Goal: Task Accomplishment & Management: Use online tool/utility

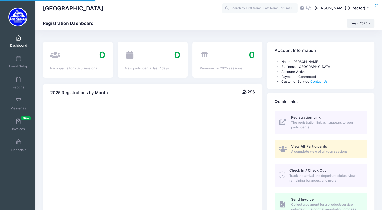
select select
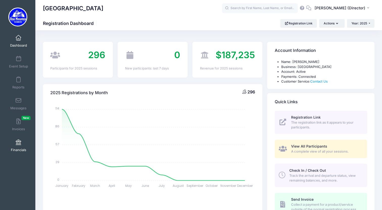
click at [18, 142] on span at bounding box center [18, 143] width 0 height 6
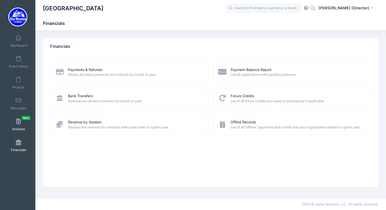
click at [18, 123] on span at bounding box center [18, 122] width 0 height 6
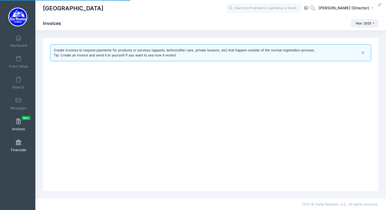
select select
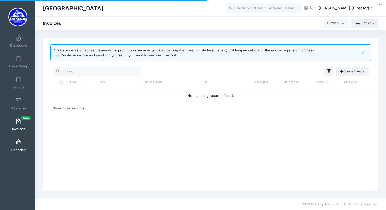
click at [22, 147] on link "Financials" at bounding box center [19, 146] width 24 height 18
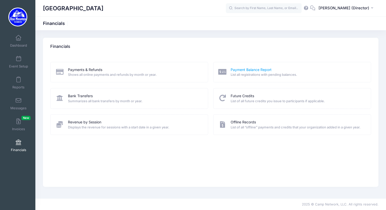
click at [244, 70] on link "Payment Balance Report" at bounding box center [250, 69] width 41 height 5
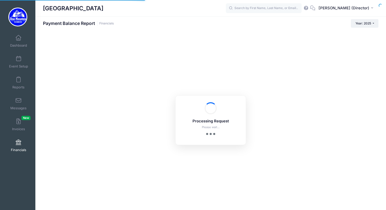
select select "10"
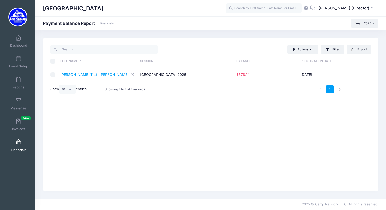
click at [18, 144] on span at bounding box center [18, 143] width 0 height 6
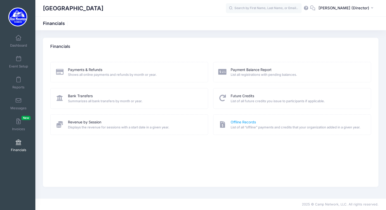
click at [249, 121] on link "Offline Records" at bounding box center [242, 122] width 25 height 5
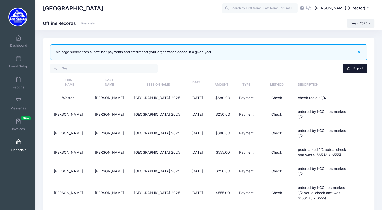
click at [352, 68] on button "Export" at bounding box center [354, 68] width 24 height 9
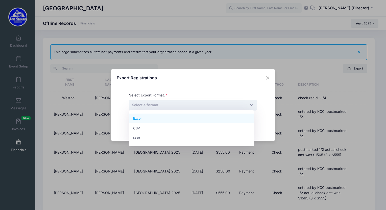
click at [201, 106] on span "Select a format" at bounding box center [193, 105] width 128 height 11
select select "excel"
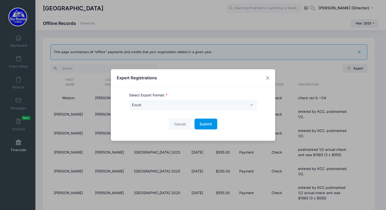
click at [200, 126] on span "Submit" at bounding box center [205, 124] width 12 height 4
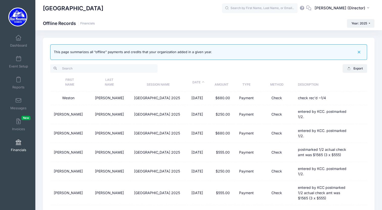
click at [168, 23] on div "Blue Mountain Cross Country Camp Offline Records Financials Year: 2025 Year: 20…" at bounding box center [208, 23] width 346 height 9
click at [20, 83] on link "Reports" at bounding box center [19, 83] width 24 height 18
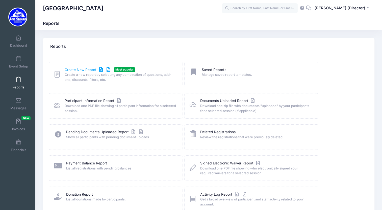
click at [86, 70] on link "Create New Report" at bounding box center [88, 69] width 47 height 5
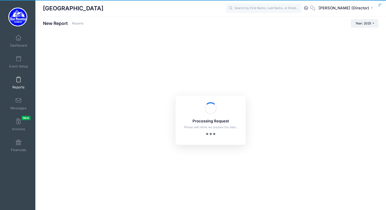
checkbox input "true"
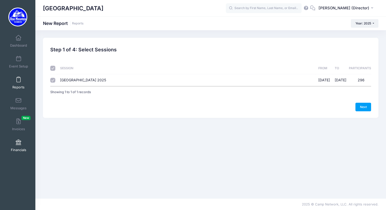
click at [18, 142] on span at bounding box center [18, 143] width 0 height 6
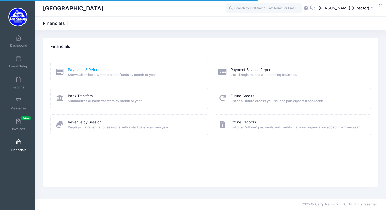
click at [94, 70] on link "Payments & Refunds" at bounding box center [85, 69] width 34 height 5
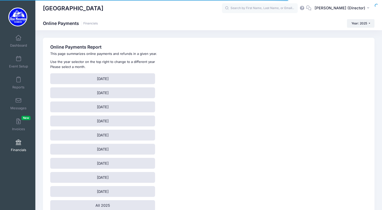
scroll to position [27, 0]
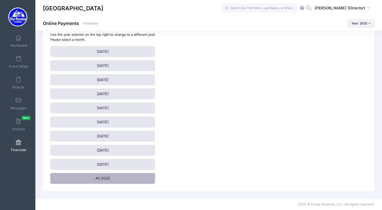
click at [107, 180] on link "All 2025" at bounding box center [102, 178] width 105 height 11
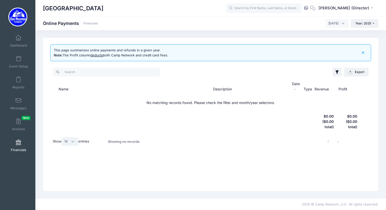
click at [74, 143] on select "All 10 25 50" at bounding box center [70, 142] width 17 height 9
select select "50"
click at [62, 138] on select "All 10 25 50" at bounding box center [70, 142] width 17 height 9
click at [102, 113] on th at bounding box center [132, 122] width 158 height 24
click at [215, 92] on th "Description" at bounding box center [249, 86] width 79 height 19
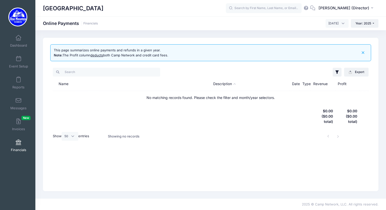
click at [343, 24] on span "[DATE]" at bounding box center [336, 23] width 23 height 9
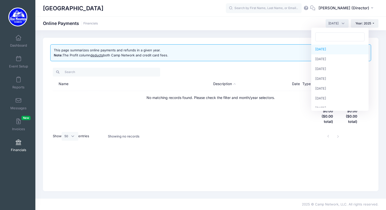
select select "1"
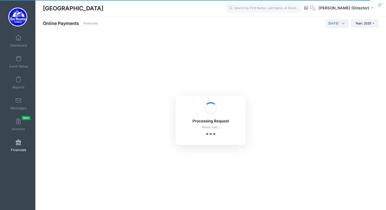
select select
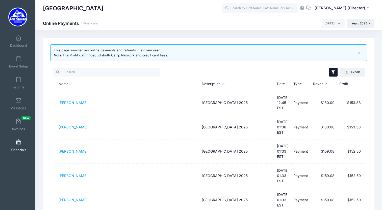
click at [333, 72] on icon "button" at bounding box center [332, 72] width 3 height 4
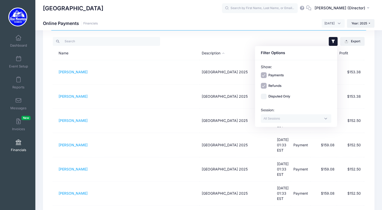
scroll to position [26, 0]
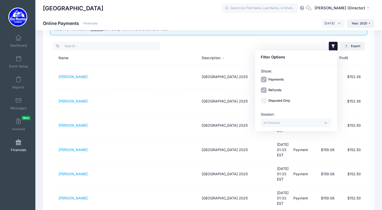
click at [294, 125] on textarea "Search" at bounding box center [292, 123] width 58 height 5
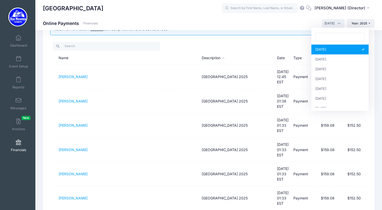
click at [338, 23] on span "[DATE]" at bounding box center [332, 23] width 23 height 9
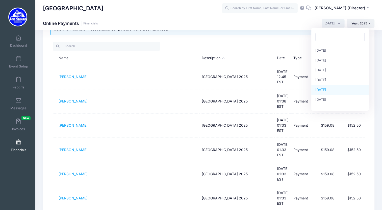
scroll to position [0, 0]
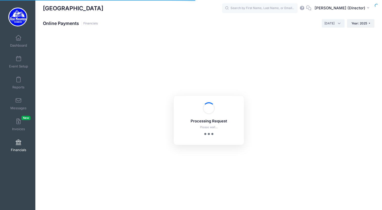
click at [340, 23] on span "[DATE]" at bounding box center [332, 23] width 23 height 9
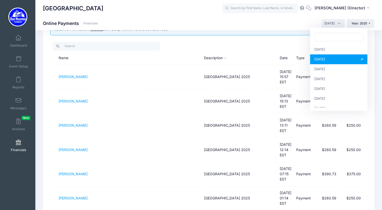
click at [340, 23] on span "[DATE]" at bounding box center [332, 23] width 23 height 9
click at [337, 22] on span "[DATE]" at bounding box center [332, 23] width 23 height 9
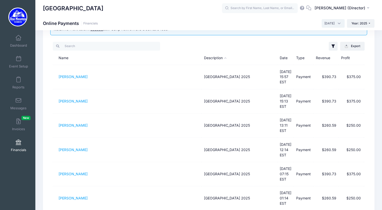
click at [337, 22] on span "[DATE]" at bounding box center [332, 23] width 23 height 9
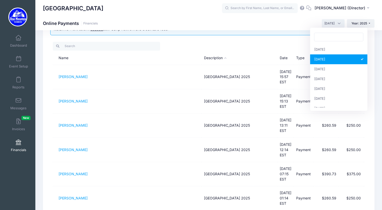
click at [337, 22] on span "[DATE]" at bounding box center [332, 23] width 23 height 9
select select "1"
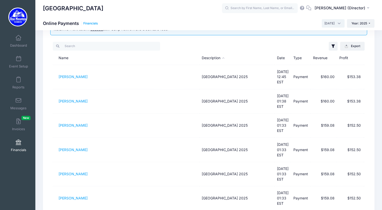
click at [93, 23] on link "Financials" at bounding box center [90, 24] width 15 height 4
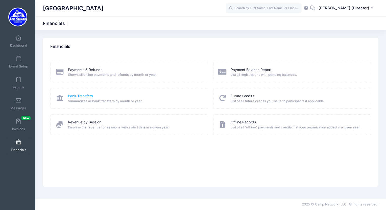
click at [83, 98] on link "Bank Transfers" at bounding box center [80, 96] width 25 height 5
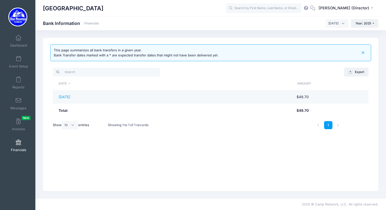
click at [157, 91] on td "[DATE]" at bounding box center [122, 97] width 139 height 13
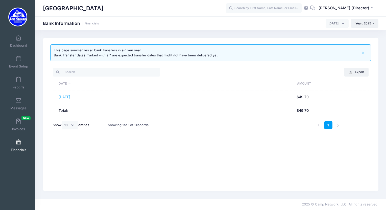
click at [180, 105] on th "Total:" at bounding box center [122, 110] width 139 height 13
click at [291, 63] on div "This page summarizes all bank transfers in a given year. Bank Transfer dates ma…" at bounding box center [210, 115] width 335 height 154
click at [246, 66] on div "Export Excel CSV Print Date Amount 09/03/2025 $49.70 Total: $49.70 Show All 10 …" at bounding box center [210, 100] width 320 height 71
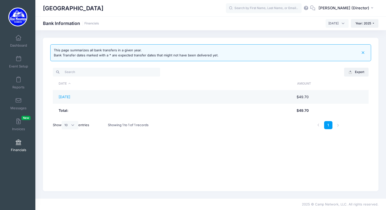
click at [155, 95] on td "09/03/2025" at bounding box center [122, 97] width 139 height 13
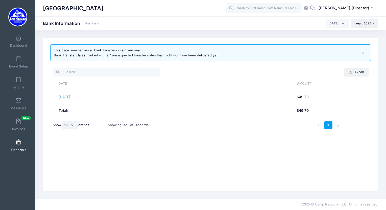
click at [77, 126] on select "All 10 25 50" at bounding box center [70, 125] width 17 height 9
select select "-1"
click at [62, 121] on select "All 10 25 50" at bounding box center [70, 125] width 17 height 9
click at [111, 125] on div "Showing 1 to 1 of 1 records" at bounding box center [128, 126] width 41 height 12
click at [192, 107] on th "Total:" at bounding box center [122, 110] width 139 height 13
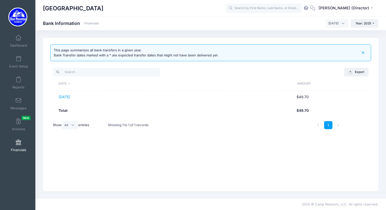
click at [342, 23] on span "September 2025" at bounding box center [336, 23] width 23 height 9
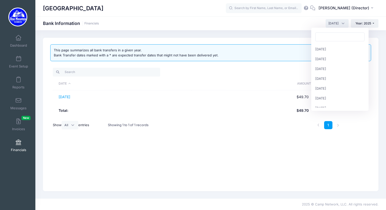
click at [342, 23] on span "September 2025" at bounding box center [336, 23] width 23 height 9
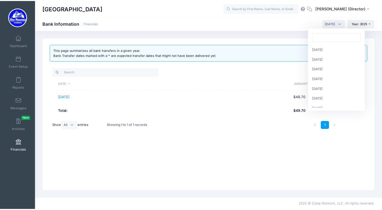
scroll to position [65, 0]
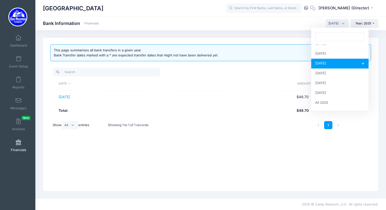
click at [343, 24] on span "September 2025" at bounding box center [336, 23] width 23 height 9
select select
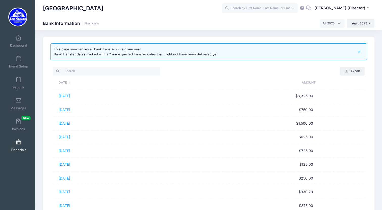
scroll to position [0, 0]
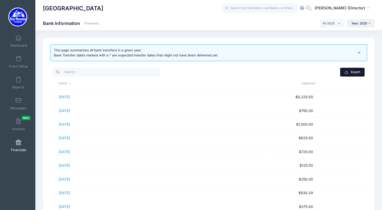
click at [351, 70] on button "Export" at bounding box center [352, 72] width 24 height 9
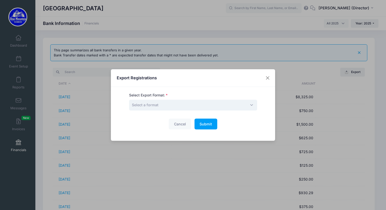
click at [215, 105] on span "Select a format" at bounding box center [193, 105] width 128 height 11
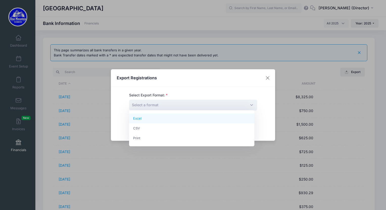
select select "excel"
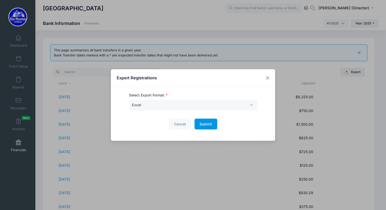
click at [211, 125] on button "Submit Please wait..." at bounding box center [205, 124] width 23 height 11
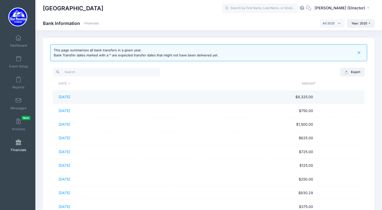
click at [348, 103] on td at bounding box center [339, 98] width 49 height 14
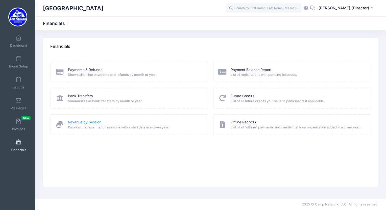
click at [90, 122] on link "Revenue by Session" at bounding box center [84, 122] width 33 height 5
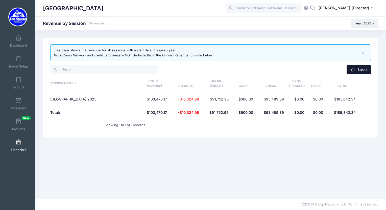
click at [358, 71] on button "Export" at bounding box center [358, 69] width 24 height 9
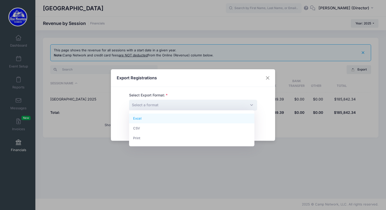
click at [204, 104] on span "Select a format" at bounding box center [193, 105] width 128 height 11
select select "excel"
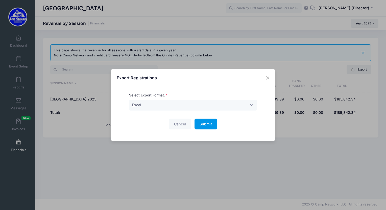
click at [205, 126] on span "Submit" at bounding box center [205, 124] width 12 height 4
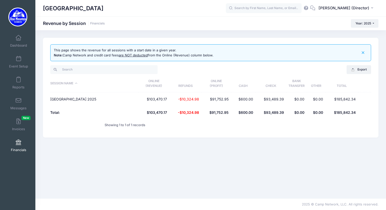
click at [171, 27] on div "[GEOGRAPHIC_DATA] Revenue by Session Financials Year: 2025 Year: 2025 Year: 2024" at bounding box center [210, 23] width 350 height 9
drag, startPoint x: 18, startPoint y: 80, endPoint x: 18, endPoint y: 108, distance: 28.3
click at [18, 80] on span at bounding box center [18, 80] width 0 height 6
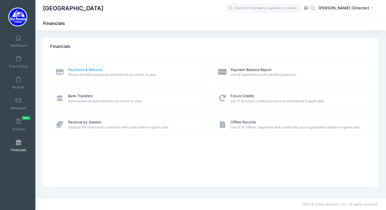
click at [80, 70] on link "Payments & Refunds" at bounding box center [85, 69] width 34 height 5
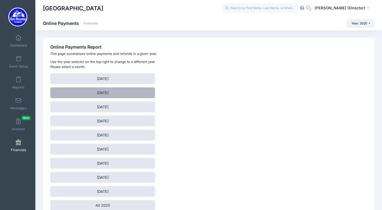
scroll to position [27, 0]
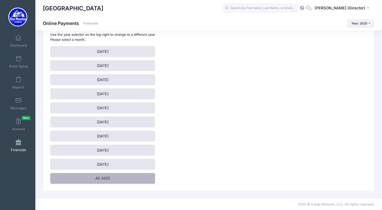
click at [105, 179] on link "All 2025" at bounding box center [102, 178] width 105 height 11
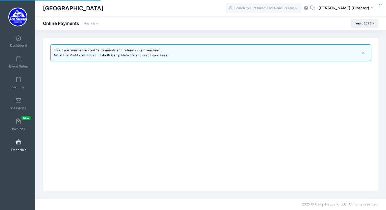
select select "10"
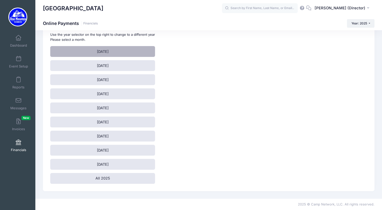
click at [83, 52] on link "[DATE]" at bounding box center [102, 51] width 105 height 11
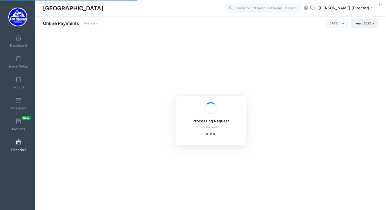
select select "10"
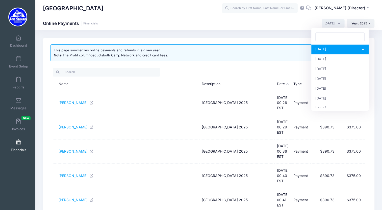
click at [338, 24] on span "[DATE]" at bounding box center [332, 23] width 23 height 9
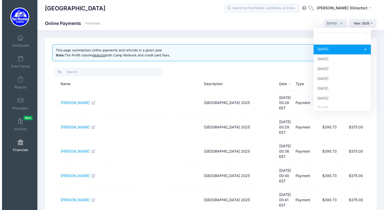
scroll to position [65, 0]
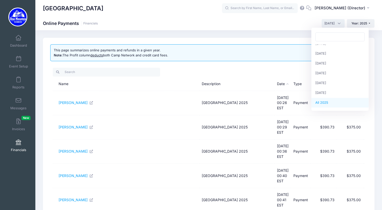
select select
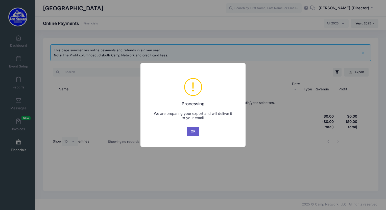
click at [195, 131] on button "OK" at bounding box center [193, 131] width 12 height 9
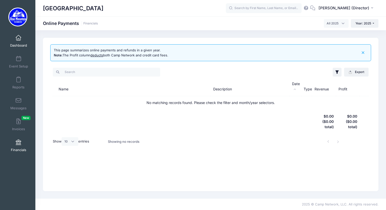
click at [18, 40] on span at bounding box center [18, 38] width 0 height 6
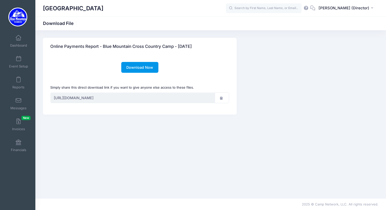
click at [148, 62] on link "Download Now" at bounding box center [139, 67] width 37 height 11
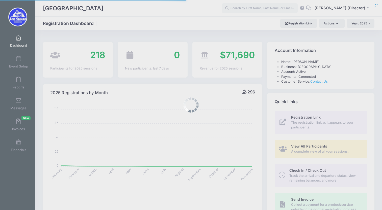
select select
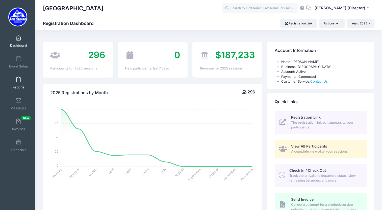
click at [20, 86] on span "Reports" at bounding box center [18, 87] width 12 height 4
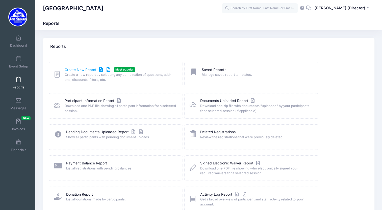
click at [79, 69] on link "Create New Report" at bounding box center [88, 69] width 47 height 5
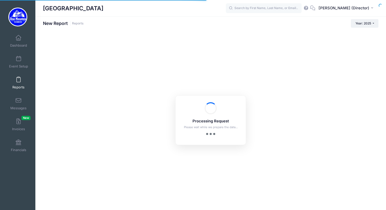
checkbox input "true"
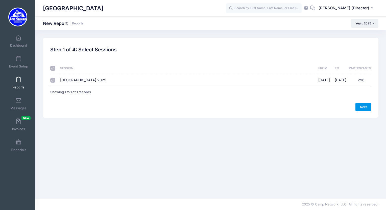
click at [362, 105] on link "Next" at bounding box center [363, 107] width 16 height 9
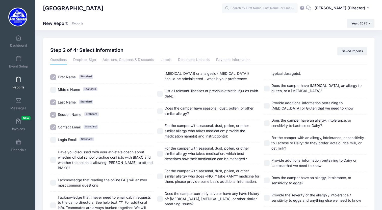
click at [53, 114] on input "Session Name Standard" at bounding box center [53, 115] width 6 height 6
checkbox input "false"
click at [55, 127] on input "Contact Email Standard" at bounding box center [53, 128] width 6 height 6
checkbox input "false"
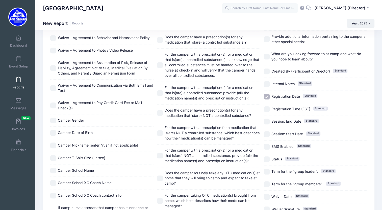
scroll to position [505, 0]
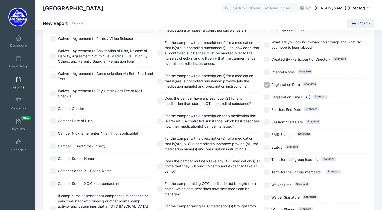
click at [267, 82] on input "Registration Date Standard" at bounding box center [267, 85] width 6 height 6
checkbox input "false"
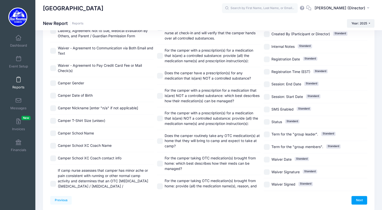
scroll to position [531, 0]
click at [359, 203] on link "Next" at bounding box center [359, 201] width 16 height 9
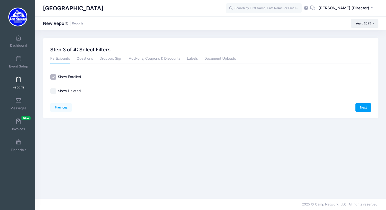
click at [66, 92] on label "Show Deleted" at bounding box center [69, 91] width 23 height 5
click at [56, 92] on input "Show Deleted" at bounding box center [53, 91] width 6 height 6
checkbox input "true"
click at [84, 59] on link "Questions" at bounding box center [84, 59] width 16 height 9
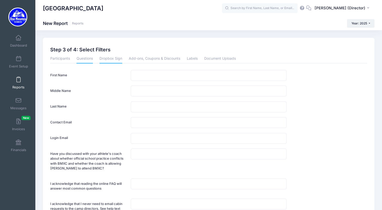
click at [107, 59] on link "Dropbox Sign" at bounding box center [110, 59] width 23 height 9
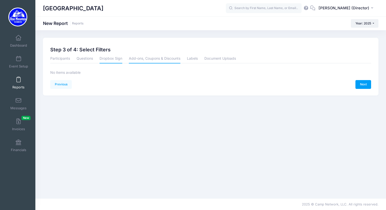
click at [163, 60] on link "Add-ons, Coupons & Discounts" at bounding box center [154, 59] width 51 height 9
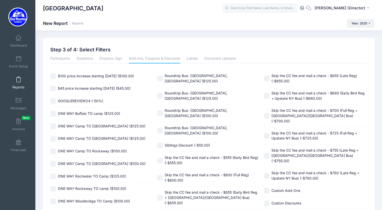
click at [163, 60] on link "Add-ons, Coupons & Discounts" at bounding box center [154, 59] width 51 height 9
click at [96, 77] on span "$100 price increase starting [DATE] ($100.00)" at bounding box center [96, 76] width 76 height 4
checkbox input "true"
click at [94, 87] on span "$45 price increase starting [DATE] ($45.00)" at bounding box center [94, 88] width 73 height 4
checkbox input "true"
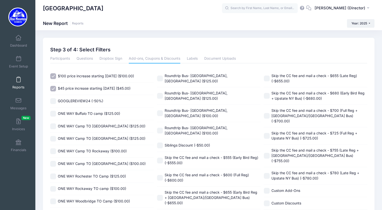
click at [93, 102] on span "GOOGLEREVIEW24 (-50%)" at bounding box center [80, 101] width 45 height 4
checkbox input "true"
click at [91, 114] on span "ONE WAY Buffalo TO camp ($125.00)" at bounding box center [89, 114] width 62 height 4
checkbox input "true"
click at [92, 125] on span "ONE WAY Camp TO [GEOGRAPHIC_DATA] ($125.00)" at bounding box center [102, 126] width 88 height 4
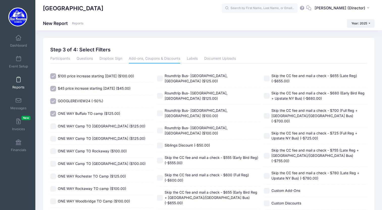
checkbox input "true"
click at [94, 138] on span "ONE WAY Camp TO [GEOGRAPHIC_DATA] ($125.00)" at bounding box center [102, 139] width 88 height 4
checkbox input "true"
click at [97, 150] on span "ONE WAY Camp TO Rockaway ($100.00)" at bounding box center [92, 151] width 69 height 4
checkbox input "true"
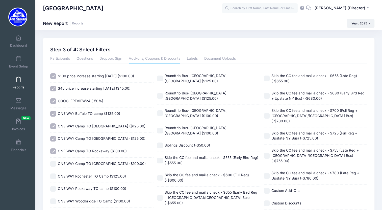
click at [99, 160] on div "ONE WAY Camp TO [GEOGRAPHIC_DATA] ($100.00)" at bounding box center [101, 164] width 103 height 13
checkbox input "true"
click at [101, 174] on span "ONE WAY Rochester TO Camp ($125.00)" at bounding box center [92, 176] width 68 height 4
checkbox input "true"
click at [102, 188] on span "ONE WAY Rockaway TO camp ($100.00)" at bounding box center [92, 189] width 68 height 4
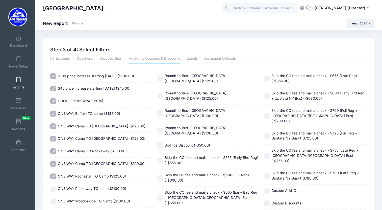
checkbox input "true"
click at [158, 195] on input "Skip the CC fee and mail a check - $655 (Early Bird Reg + [GEOGRAPHIC_DATA]/[GE…" at bounding box center [160, 198] width 6 height 6
checkbox input "true"
click at [159, 175] on input "Skip the CC fee and mail a check - $600 (Full Reg) (-$600.00)" at bounding box center [160, 178] width 6 height 6
checkbox input "true"
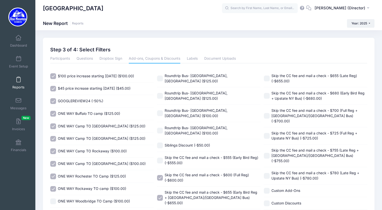
click at [161, 158] on input "Skip the CC fee and mail a check - $555 (Early Bird Reg) (-$555.00)" at bounding box center [160, 161] width 6 height 6
checkbox input "true"
click at [161, 143] on input "Siblings Discount (-$50.00)" at bounding box center [160, 146] width 6 height 6
checkbox input "true"
click at [161, 128] on input "Roundtrip Bus- [GEOGRAPHIC_DATA], [GEOGRAPHIC_DATA] ($100.00)" at bounding box center [160, 131] width 6 height 6
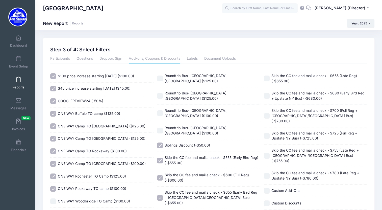
checkbox input "true"
click at [161, 115] on input "Roundtrip Bus- [GEOGRAPHIC_DATA], [GEOGRAPHIC_DATA] ($100.00)" at bounding box center [160, 114] width 6 height 6
checkbox input "true"
click at [161, 99] on input "Roundtrip Bus- [GEOGRAPHIC_DATA], [GEOGRAPHIC_DATA] ($125.00)" at bounding box center [160, 96] width 6 height 6
checkbox input "true"
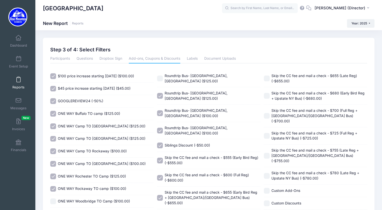
click at [161, 81] on input "Roundtrip Bus- [GEOGRAPHIC_DATA], [GEOGRAPHIC_DATA] ($125.00)" at bounding box center [160, 79] width 6 height 6
checkbox input "true"
click at [56, 199] on input "ONE WAY Woodbridge TO Camp ($100.00)" at bounding box center [53, 202] width 6 height 6
checkbox input "true"
click at [268, 77] on input "Skip the CC fee and mail a check - $655 (Late Reg) (-$655.00)" at bounding box center [267, 79] width 6 height 6
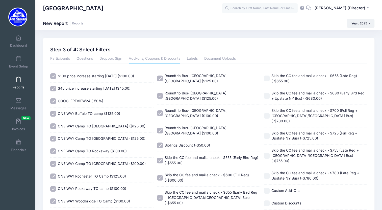
checkbox input "true"
click at [266, 96] on input "Skip the CC fee and mail a check - $680 (Early Bird Reg + Upstate NY Bus) (-$68…" at bounding box center [267, 96] width 6 height 6
checkbox input "true"
click at [268, 113] on input "Skip the CC fee and mail a check - $700 (Full Reg + [GEOGRAPHIC_DATA]/[GEOGRAPH…" at bounding box center [267, 116] width 6 height 6
checkbox input "true"
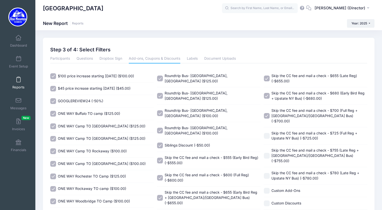
click at [267, 133] on input "Skip the CC fee and mail a check - $725 (Full Reg + Upstate NY Bus) (-$725.00)" at bounding box center [267, 136] width 6 height 6
checkbox input "true"
click at [268, 153] on input "Skip the CC fee and mail a check - $755 (Late Reg + [GEOGRAPHIC_DATA]/[GEOGRAPH…" at bounding box center [267, 156] width 6 height 6
checkbox input "true"
click at [266, 173] on input "Skip the CC fee and mail a check - $780 (Late Reg + Upstate NY Bus) (-$780.00)" at bounding box center [267, 176] width 6 height 6
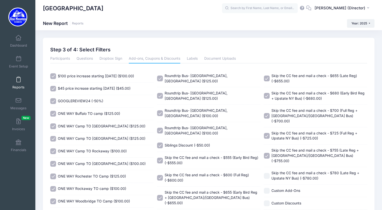
checkbox input "true"
click at [266, 185] on div "Custom Add-Ons" at bounding box center [315, 191] width 103 height 13
checkbox input "true"
click at [266, 201] on input "Custom Discounts" at bounding box center [267, 204] width 6 height 6
checkbox input "true"
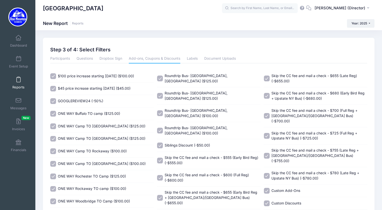
scroll to position [28, 0]
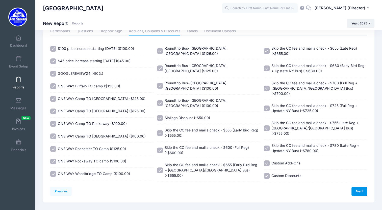
click at [356, 187] on link "Next" at bounding box center [359, 191] width 16 height 9
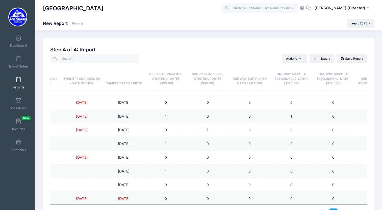
scroll to position [343, 132]
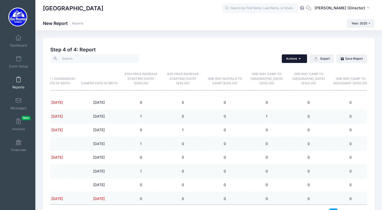
click at [300, 59] on button "Actions" at bounding box center [294, 59] width 25 height 9
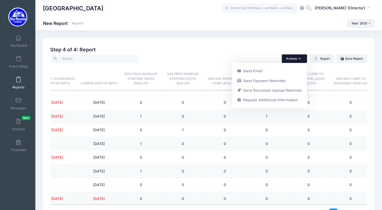
click at [201, 42] on div "Previous Next Step 4 of 4: Create Report 1 Select Sessions 2 Select Information…" at bounding box center [208, 137] width 331 height 198
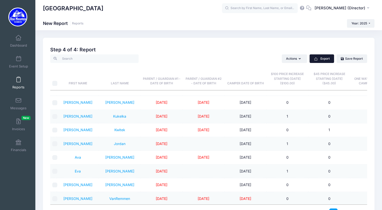
click at [323, 58] on button "Export" at bounding box center [321, 59] width 24 height 9
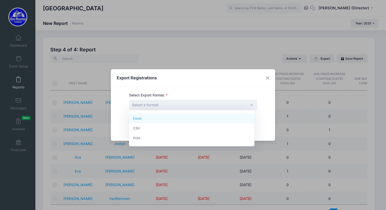
click at [208, 104] on span "Select a format" at bounding box center [193, 105] width 128 height 11
click at [197, 106] on span "Select a format" at bounding box center [193, 105] width 128 height 11
select select "excel"
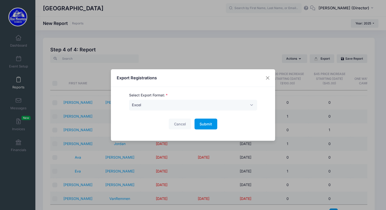
click at [203, 127] on button "Submit Please wait..." at bounding box center [205, 124] width 23 height 11
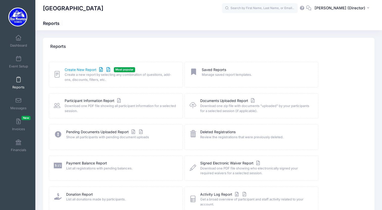
click at [84, 69] on link "Create New Report" at bounding box center [88, 69] width 47 height 5
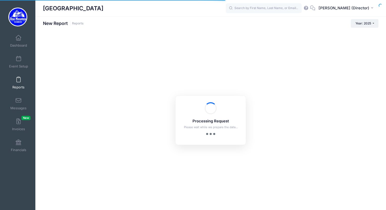
checkbox input "true"
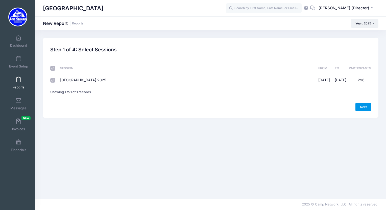
click at [363, 107] on link "Next" at bounding box center [363, 107] width 16 height 9
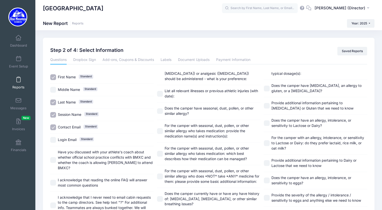
click at [53, 126] on input "Contact Email Standard" at bounding box center [53, 128] width 6 height 6
checkbox input "false"
click at [52, 116] on input "Session Name Standard" at bounding box center [53, 115] width 6 height 6
checkbox input "false"
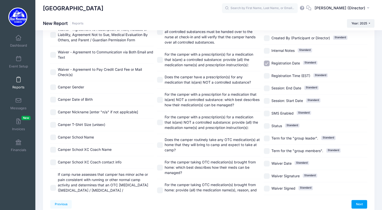
scroll to position [529, 0]
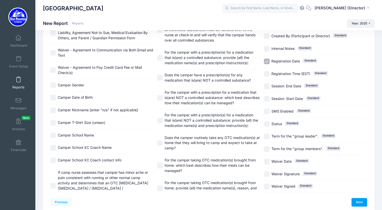
click at [266, 59] on input "Registration Date Standard" at bounding box center [267, 62] width 6 height 6
checkbox input "false"
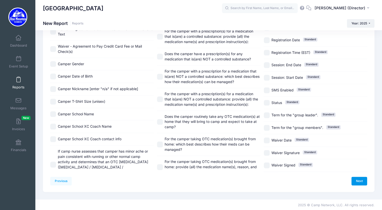
click at [356, 179] on link "Next" at bounding box center [359, 181] width 16 height 9
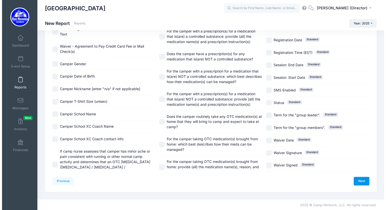
scroll to position [0, 0]
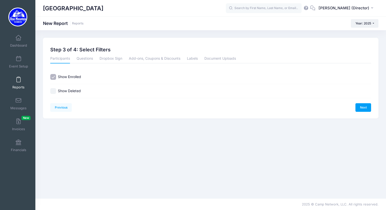
click at [57, 92] on div "Show Deleted" at bounding box center [210, 91] width 320 height 6
click at [53, 92] on input "Show Deleted" at bounding box center [53, 91] width 6 height 6
checkbox input "true"
click at [208, 59] on link "Document Uploads" at bounding box center [220, 59] width 32 height 9
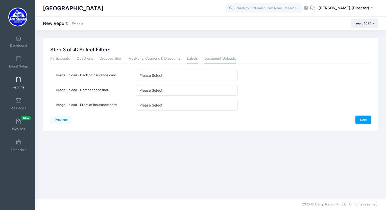
click at [191, 58] on link "Labels" at bounding box center [192, 59] width 11 height 9
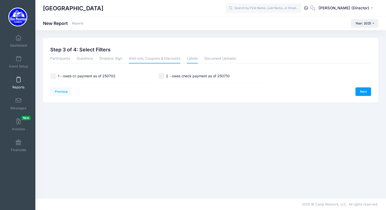
click at [154, 61] on link "Add-ons, Coupons & Discounts" at bounding box center [154, 59] width 51 height 9
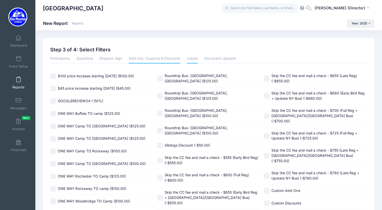
click at [188, 59] on link "Labels" at bounding box center [192, 59] width 11 height 9
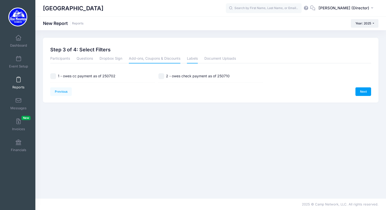
click at [160, 58] on link "Add-ons, Coupons & Discounts" at bounding box center [154, 59] width 51 height 9
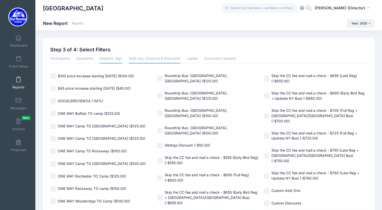
click at [107, 56] on link "Dropbox Sign" at bounding box center [110, 59] width 23 height 9
